Goal: Understand process/instructions: Learn how to perform a task or action

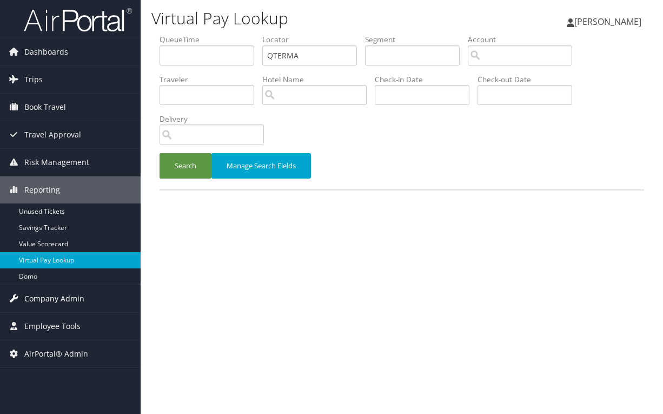
click at [52, 303] on span "Company Admin" at bounding box center [54, 298] width 60 height 27
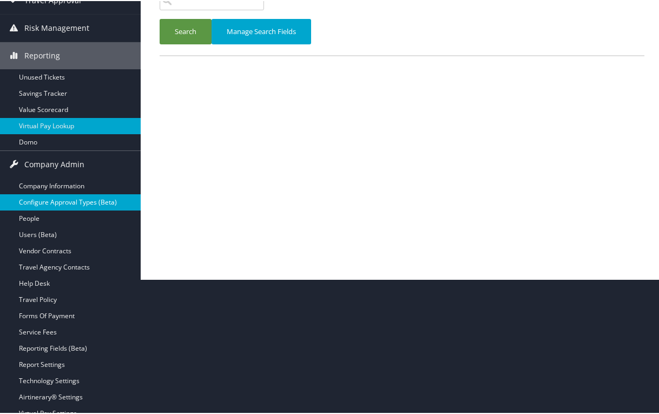
scroll to position [246, 0]
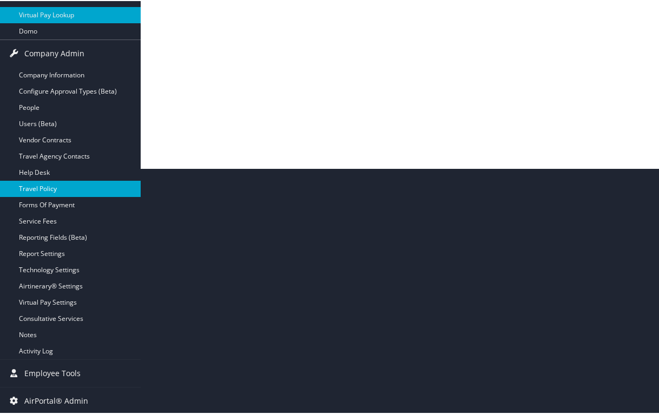
click at [39, 193] on link "Travel Policy" at bounding box center [70, 188] width 141 height 16
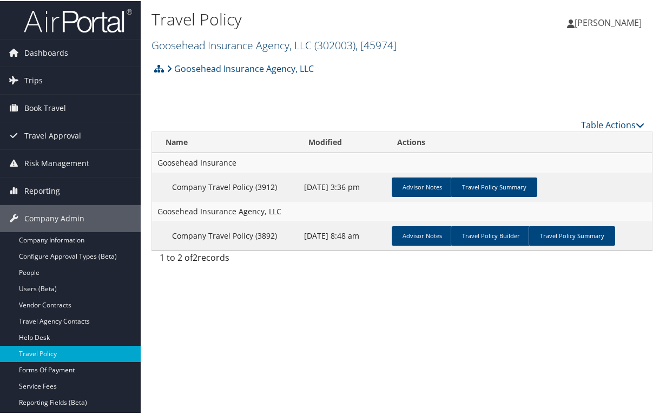
click at [341, 47] on span "( 302003 )" at bounding box center [334, 44] width 41 height 15
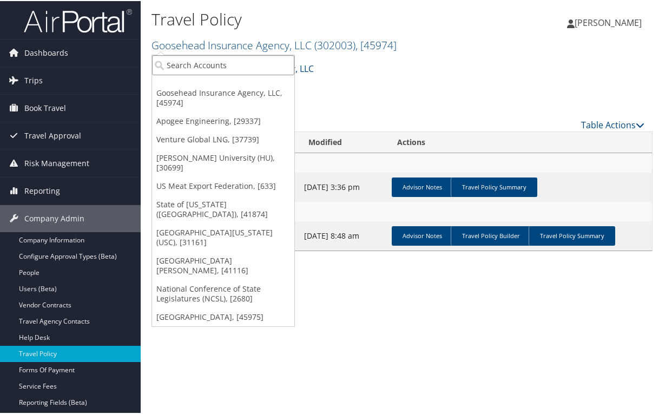
click at [248, 68] on input "search" at bounding box center [223, 64] width 142 height 20
type input "chg"
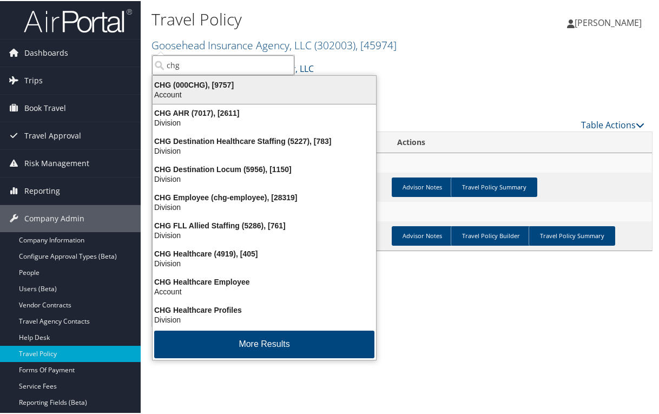
click at [242, 91] on div "Account" at bounding box center [264, 94] width 236 height 10
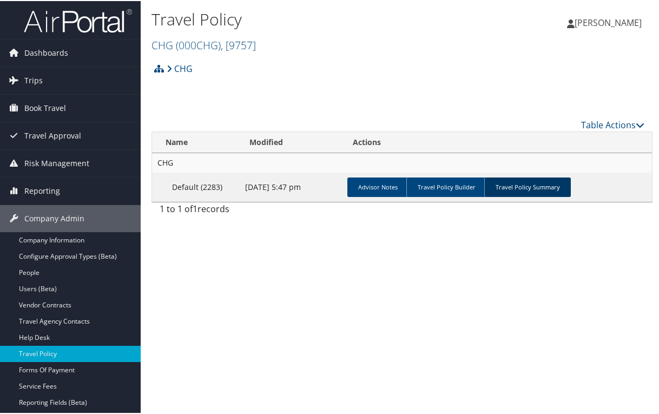
click at [528, 190] on link "Travel Policy Summary" at bounding box center [527, 185] width 87 height 19
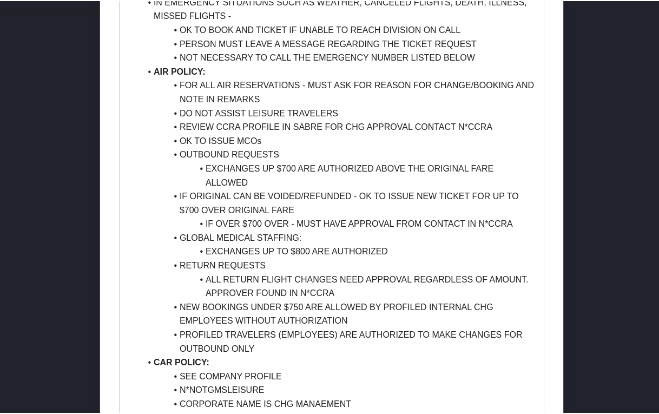
scroll to position [595, 0]
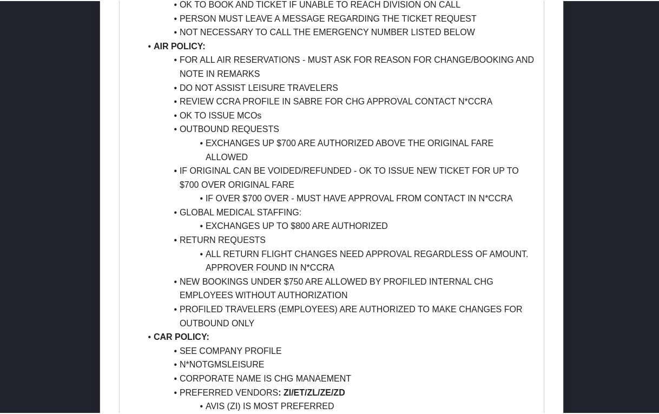
click at [375, 268] on li "ALL RETURN FLIGHT CHANGES NEED APPROVAL REGARDLESS OF AMOUNT. APPROVER FOUND IN…" at bounding box center [338, 260] width 395 height 28
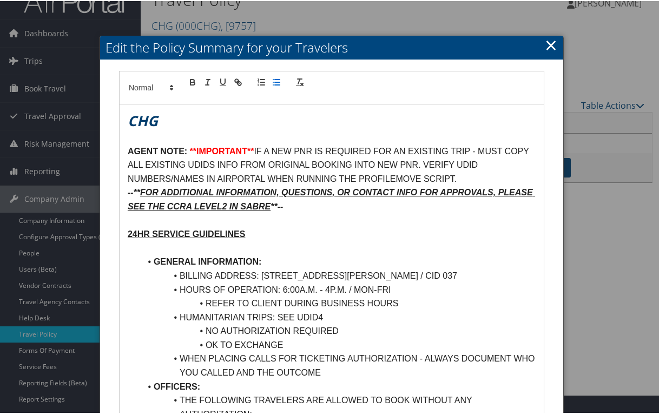
scroll to position [0, 0]
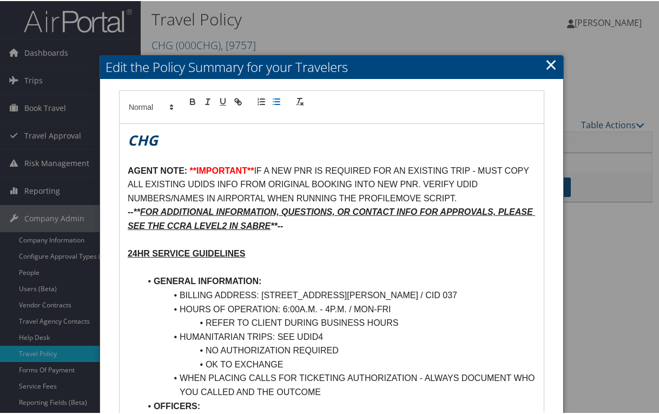
click at [545, 60] on link "×" at bounding box center [551, 63] width 12 height 22
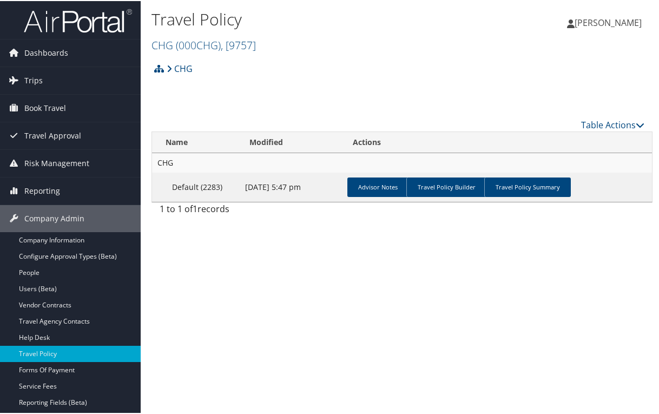
click at [162, 257] on div "Travel Policy CHG ( 000CHG ) , [ 9757 ] Goosehead Insurance Agency, LLC Apogee …" at bounding box center [402, 207] width 522 height 414
